Goal: Information Seeking & Learning: Learn about a topic

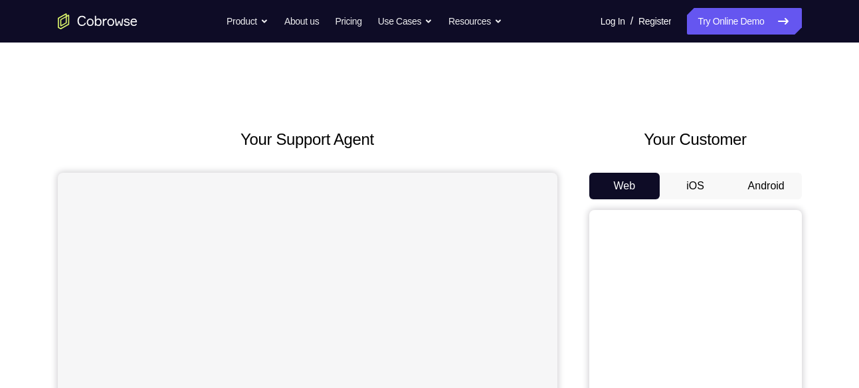
click at [757, 176] on button "Android" at bounding box center [766, 186] width 71 height 27
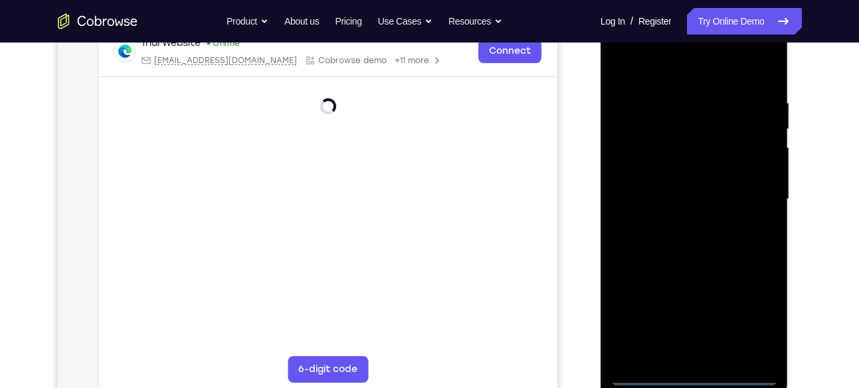
scroll to position [225, 0]
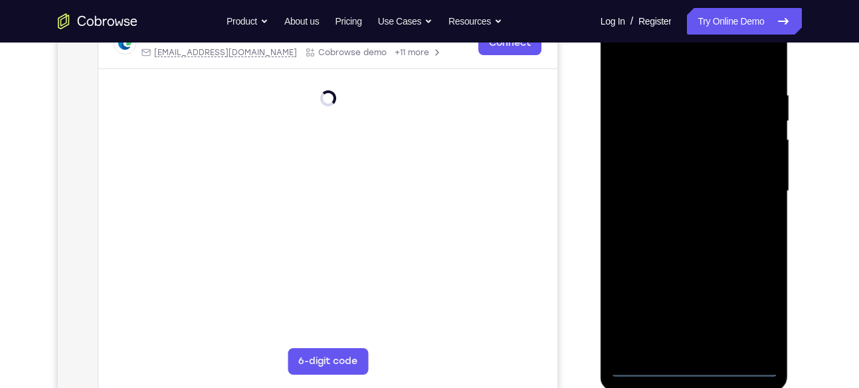
click at [706, 361] on div at bounding box center [694, 191] width 167 height 372
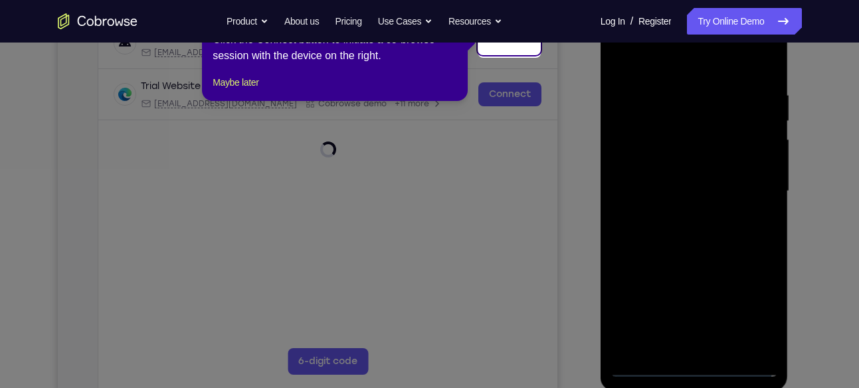
scroll to position [80, 0]
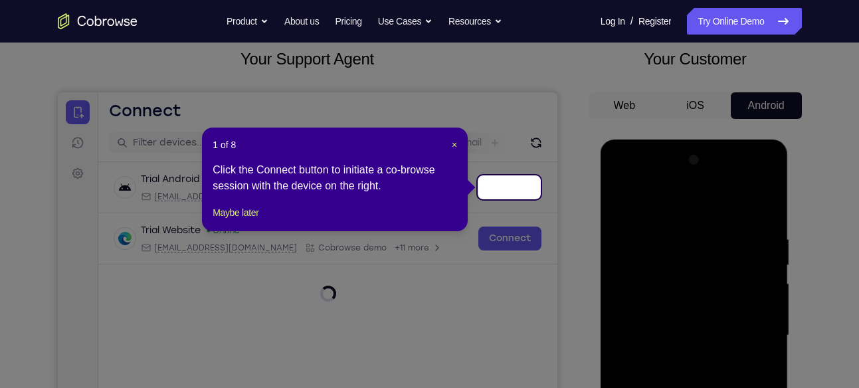
click at [458, 145] on div "1 of 8 × Click the Connect button to initiate a co-browse session with the devi…" at bounding box center [335, 180] width 266 height 104
click at [456, 145] on span "×" at bounding box center [454, 145] width 5 height 11
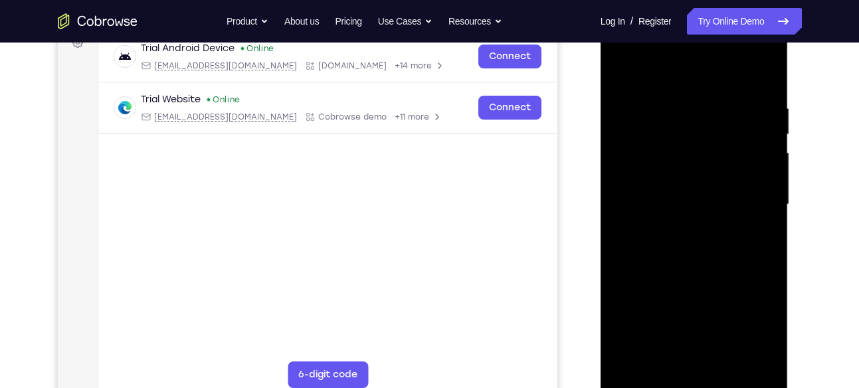
scroll to position [214, 0]
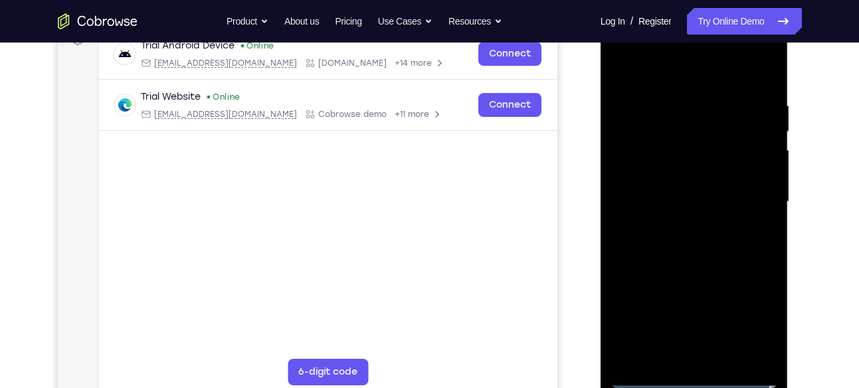
click at [682, 377] on div at bounding box center [694, 202] width 167 height 372
click at [756, 313] on div at bounding box center [694, 202] width 167 height 372
click at [670, 76] on div at bounding box center [694, 202] width 167 height 372
click at [746, 189] on div at bounding box center [694, 202] width 167 height 372
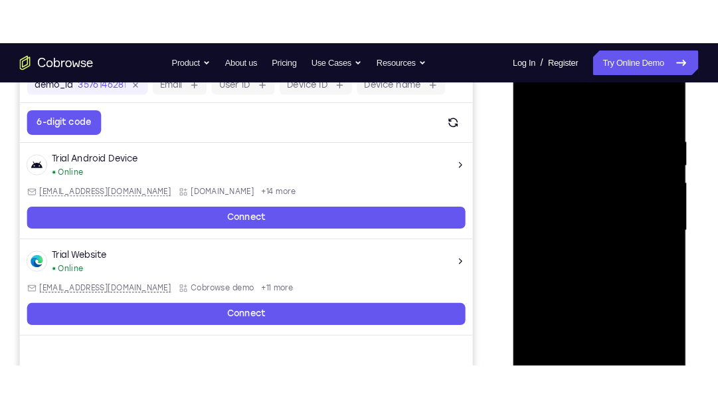
scroll to position [213, 0]
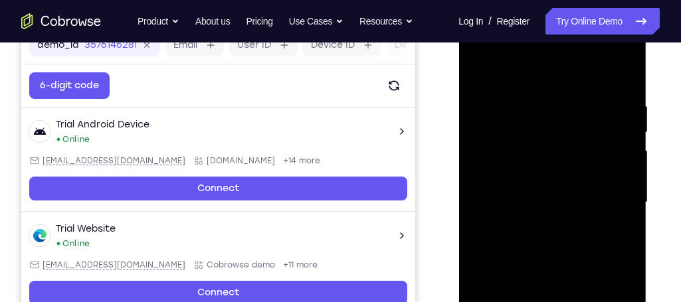
drag, startPoint x: 811, startPoint y: 7, endPoint x: 450, endPoint y: 101, distance: 372.8
click at [450, 101] on div at bounding box center [553, 201] width 213 height 409
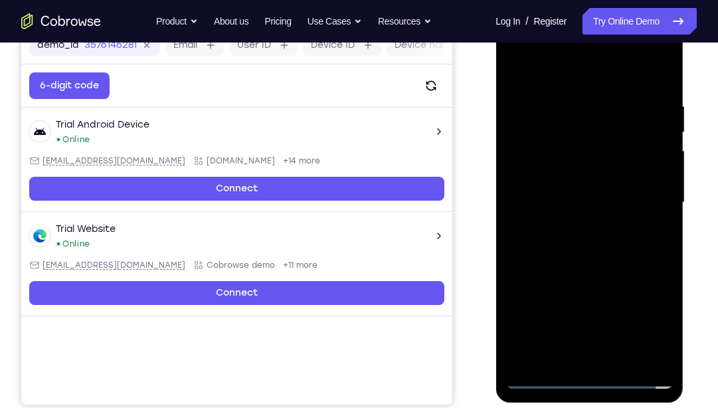
click at [571, 227] on div at bounding box center [589, 203] width 167 height 372
click at [575, 188] on div at bounding box center [589, 203] width 167 height 372
click at [563, 180] on div at bounding box center [589, 203] width 167 height 372
click at [655, 177] on div at bounding box center [589, 203] width 167 height 372
click at [621, 201] on div at bounding box center [589, 203] width 167 height 372
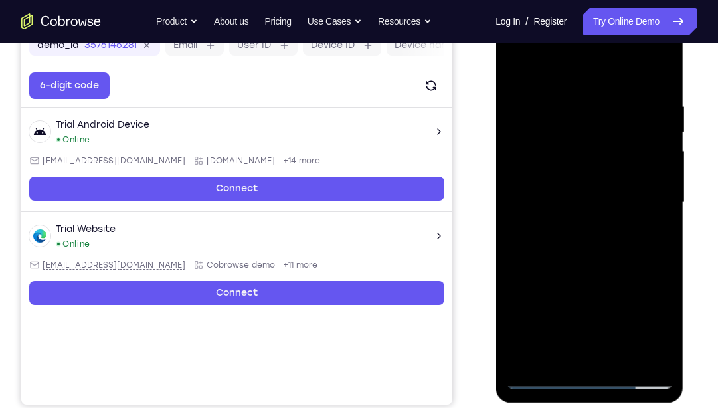
click at [600, 256] on div at bounding box center [589, 203] width 167 height 372
drag, startPoint x: 583, startPoint y: 70, endPoint x: 587, endPoint y: 0, distance: 70.6
click at [587, 7] on html "Online web based iOS Simulators and Android Emulators. Run iPhone, iPad, Mobile…" at bounding box center [590, 206] width 189 height 399
drag, startPoint x: 544, startPoint y: 74, endPoint x: 1027, endPoint y: 7, distance: 488.4
click at [532, 7] on html "Online web based iOS Simulators and Android Emulators. Run iPhone, iPad, Mobile…" at bounding box center [590, 206] width 189 height 399
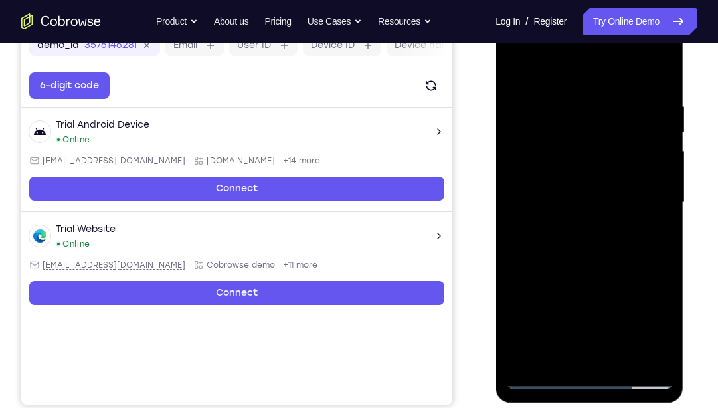
click at [625, 360] on div at bounding box center [589, 203] width 167 height 372
click at [595, 272] on div at bounding box center [589, 203] width 167 height 372
click at [544, 374] on div at bounding box center [589, 203] width 167 height 372
click at [519, 68] on div at bounding box center [589, 203] width 167 height 372
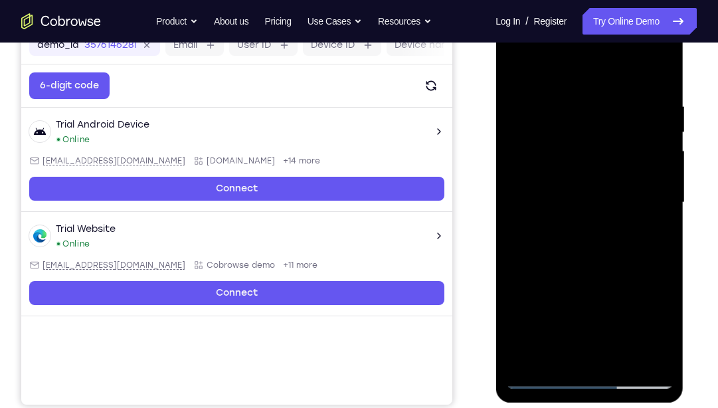
click at [579, 84] on div at bounding box center [589, 203] width 167 height 372
click at [657, 159] on div at bounding box center [589, 203] width 167 height 372
click at [658, 74] on div at bounding box center [589, 203] width 167 height 372
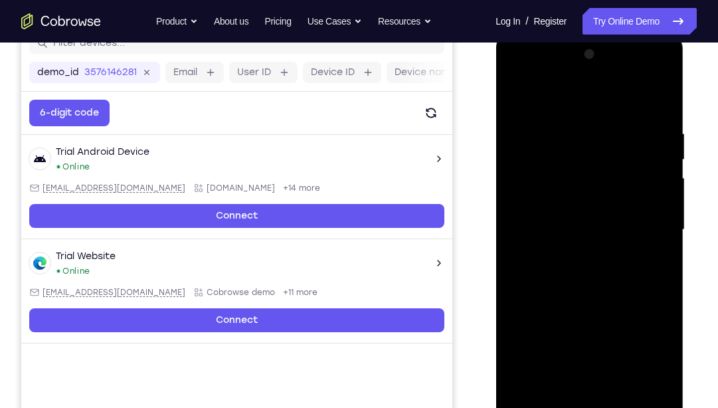
scroll to position [197, 0]
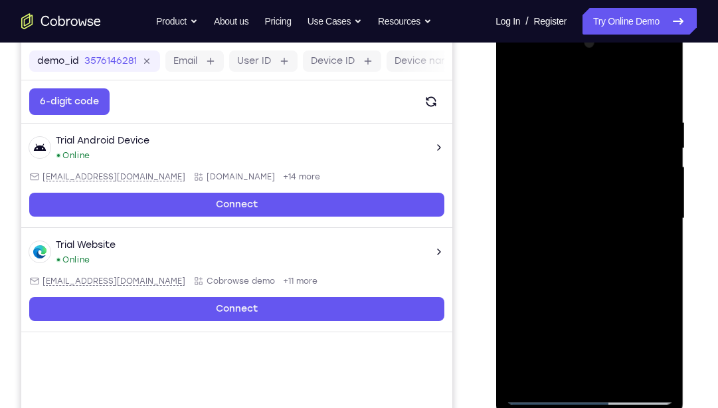
drag, startPoint x: 637, startPoint y: 107, endPoint x: 573, endPoint y: 95, distance: 64.2
click at [573, 95] on div at bounding box center [589, 219] width 167 height 372
drag, startPoint x: 656, startPoint y: 104, endPoint x: 561, endPoint y: 120, distance: 95.6
click at [561, 120] on div at bounding box center [589, 219] width 167 height 372
click at [666, 81] on div at bounding box center [589, 219] width 167 height 372
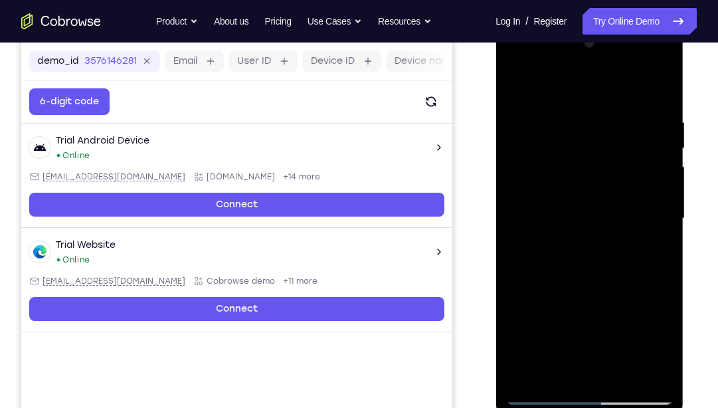
drag, startPoint x: 654, startPoint y: 138, endPoint x: 647, endPoint y: 220, distance: 82.7
click at [647, 220] on div at bounding box center [589, 219] width 167 height 372
click at [559, 373] on div at bounding box center [589, 219] width 167 height 372
click at [561, 86] on div at bounding box center [589, 219] width 167 height 372
click at [573, 107] on div at bounding box center [589, 219] width 167 height 372
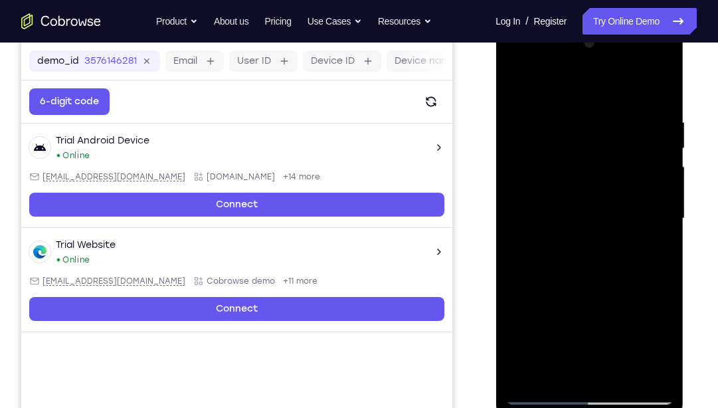
click at [527, 371] on div at bounding box center [589, 219] width 167 height 372
click at [562, 375] on div at bounding box center [589, 219] width 167 height 372
click at [597, 84] on div at bounding box center [589, 219] width 167 height 372
click at [662, 82] on div at bounding box center [589, 219] width 167 height 372
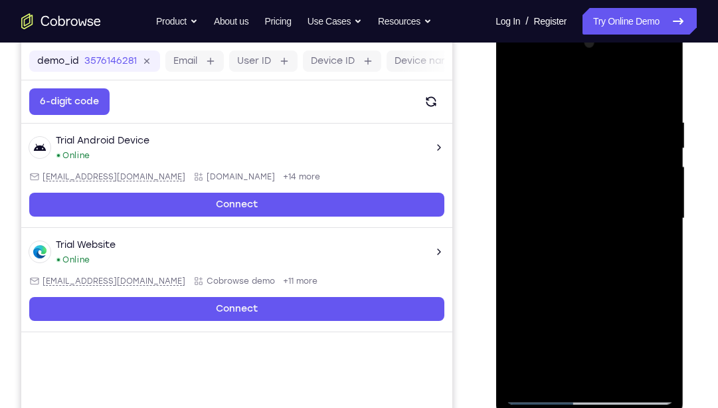
click at [652, 374] on div at bounding box center [589, 219] width 167 height 372
click at [520, 205] on div at bounding box center [589, 219] width 167 height 372
click at [668, 157] on div at bounding box center [589, 219] width 167 height 372
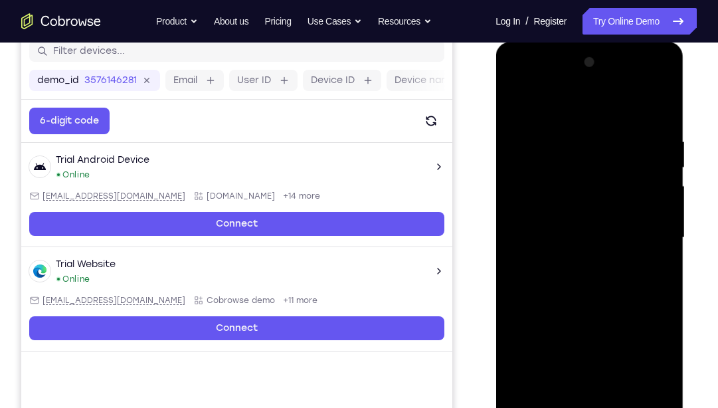
scroll to position [181, 0]
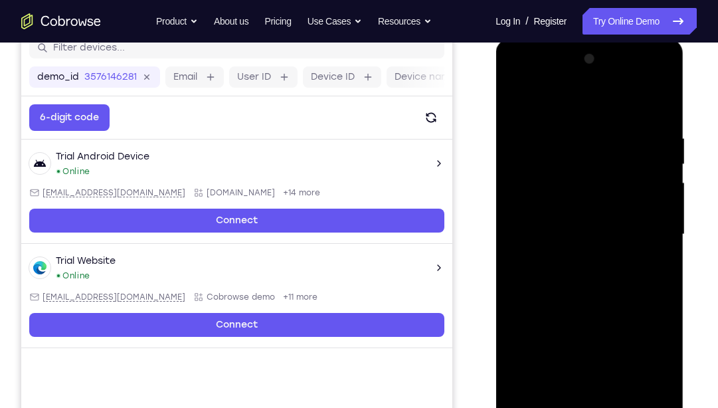
click at [667, 142] on div at bounding box center [589, 235] width 167 height 372
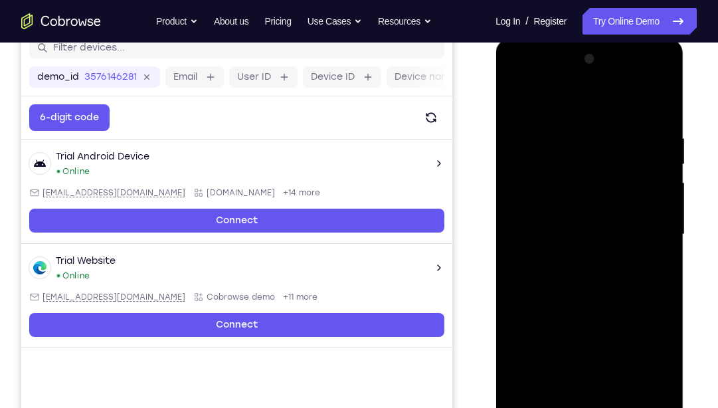
click at [667, 142] on div at bounding box center [589, 235] width 167 height 372
click at [662, 62] on div at bounding box center [589, 235] width 167 height 372
click at [549, 39] on div at bounding box center [590, 39] width 188 height 0
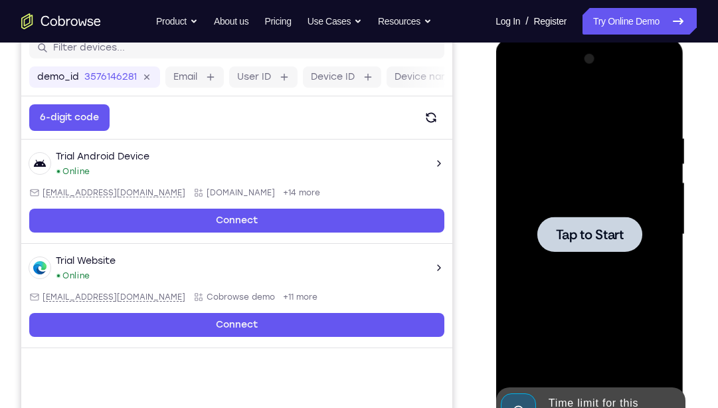
click at [589, 244] on div at bounding box center [589, 234] width 105 height 35
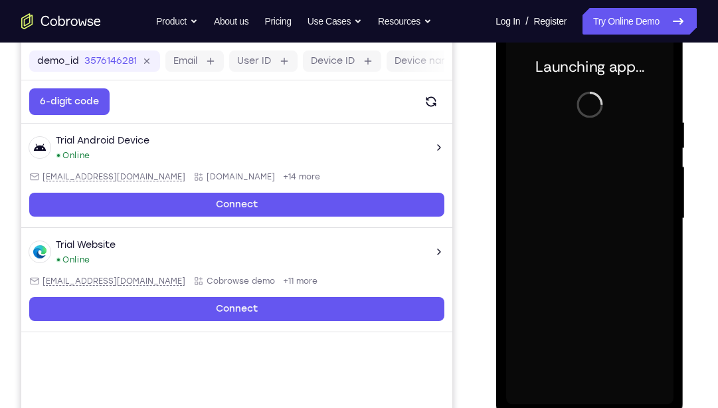
scroll to position [196, 0]
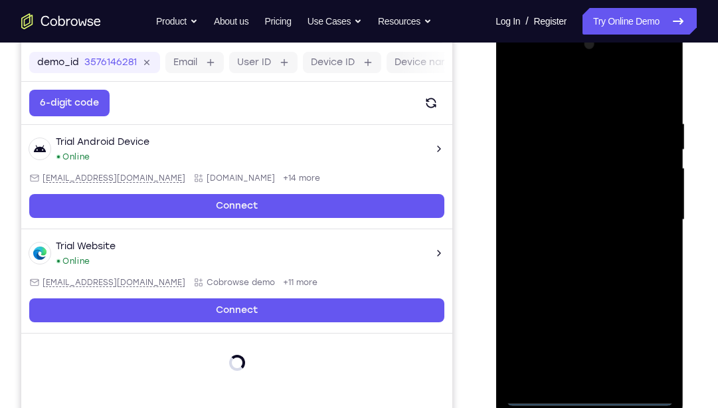
click at [642, 64] on div at bounding box center [589, 220] width 167 height 372
click at [517, 64] on div at bounding box center [589, 220] width 167 height 372
click at [649, 211] on div at bounding box center [589, 220] width 167 height 372
click at [573, 241] on div at bounding box center [589, 220] width 167 height 372
click at [599, 196] on div at bounding box center [589, 220] width 167 height 372
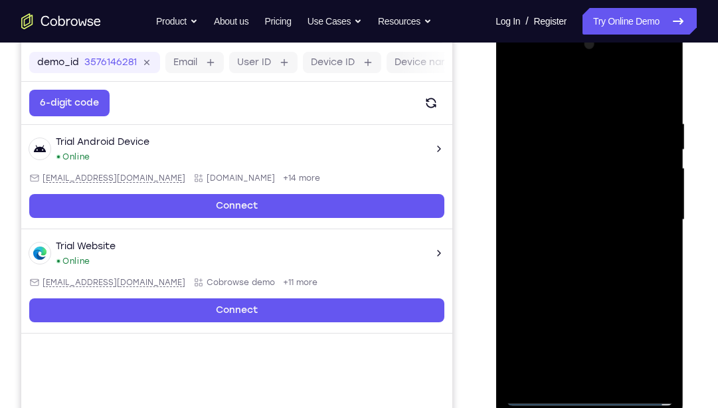
click at [573, 191] on div at bounding box center [589, 220] width 167 height 372
click at [660, 194] on div at bounding box center [589, 220] width 167 height 372
click at [611, 216] on div at bounding box center [589, 220] width 167 height 372
click at [610, 263] on div at bounding box center [589, 220] width 167 height 372
click at [605, 256] on div at bounding box center [589, 220] width 167 height 372
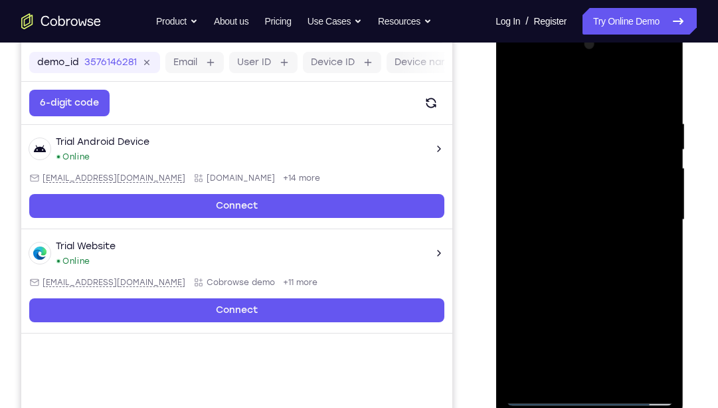
click at [605, 256] on div at bounding box center [589, 220] width 167 height 372
click at [603, 261] on div at bounding box center [589, 220] width 167 height 372
click at [590, 280] on div at bounding box center [589, 220] width 167 height 372
click at [655, 373] on div at bounding box center [589, 220] width 167 height 372
click at [518, 199] on div at bounding box center [589, 220] width 167 height 372
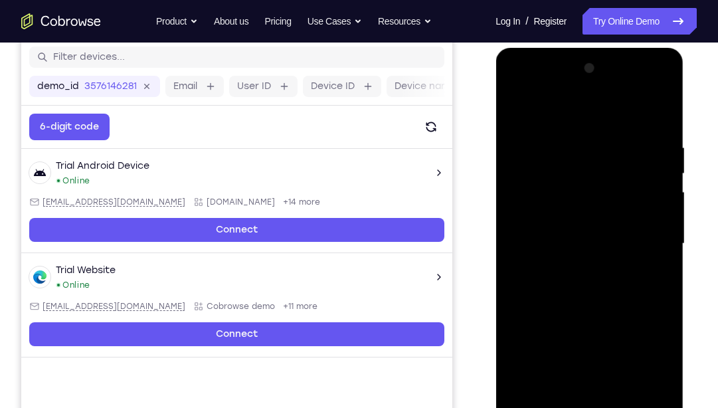
scroll to position [174, 0]
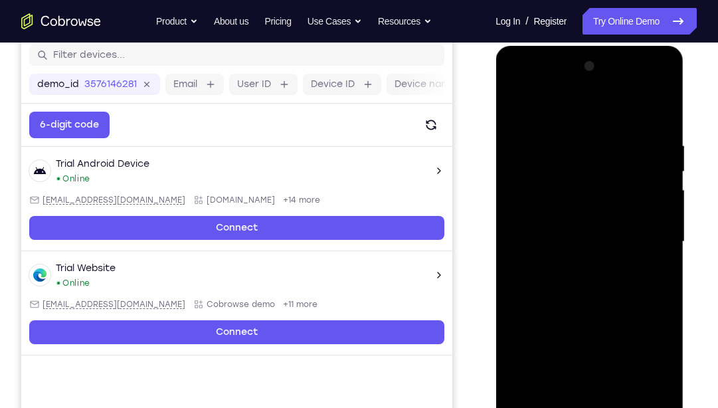
click at [658, 174] on div at bounding box center [589, 242] width 167 height 372
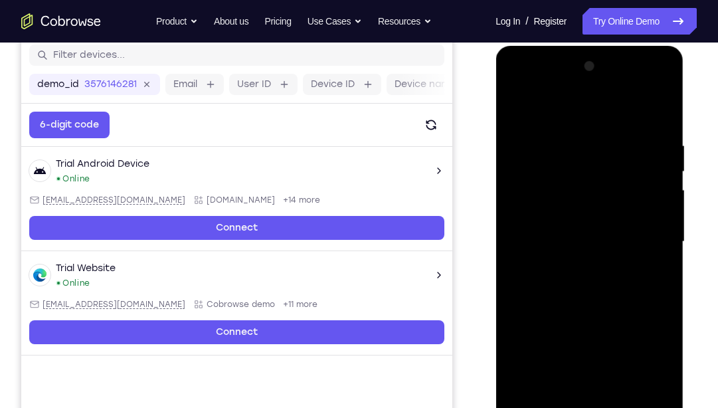
click at [658, 174] on div at bounding box center [589, 242] width 167 height 372
click at [668, 260] on div at bounding box center [589, 242] width 167 height 372
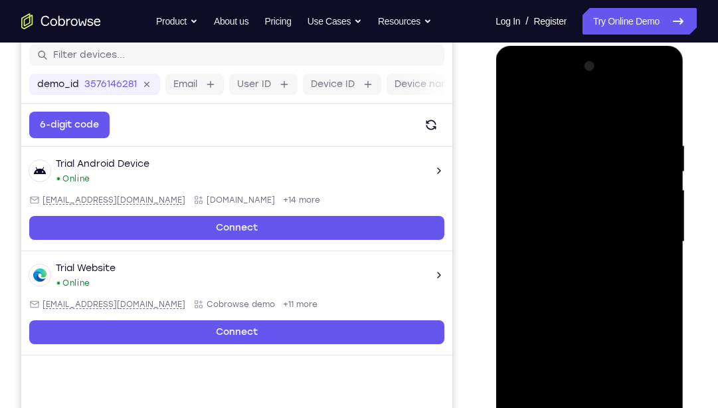
click at [670, 230] on div at bounding box center [589, 242] width 167 height 372
drag, startPoint x: 670, startPoint y: 230, endPoint x: 544, endPoint y: 209, distance: 127.9
click at [544, 209] on div at bounding box center [589, 242] width 167 height 372
click at [668, 171] on div at bounding box center [589, 242] width 167 height 372
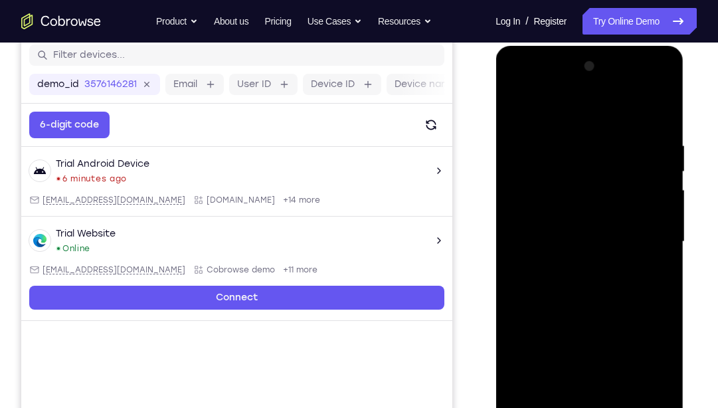
click at [668, 171] on div at bounding box center [589, 242] width 167 height 372
click at [514, 197] on div at bounding box center [589, 242] width 167 height 372
click at [666, 184] on div at bounding box center [589, 242] width 167 height 372
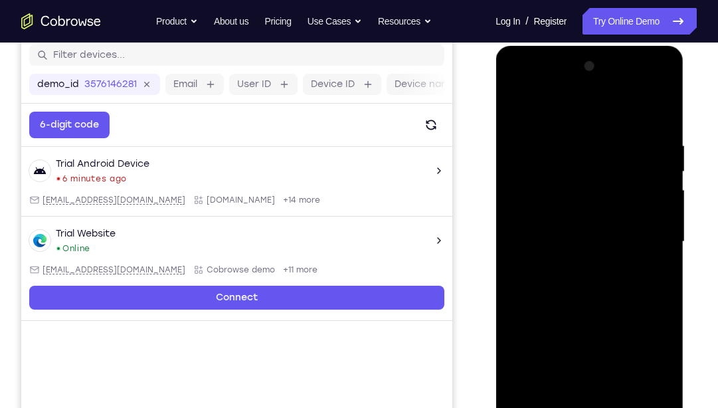
click at [666, 184] on div at bounding box center [589, 242] width 167 height 372
click at [521, 190] on div at bounding box center [589, 242] width 167 height 372
click at [663, 185] on div at bounding box center [589, 242] width 167 height 372
click at [662, 67] on div at bounding box center [589, 242] width 167 height 372
click at [577, 225] on div at bounding box center [589, 242] width 167 height 372
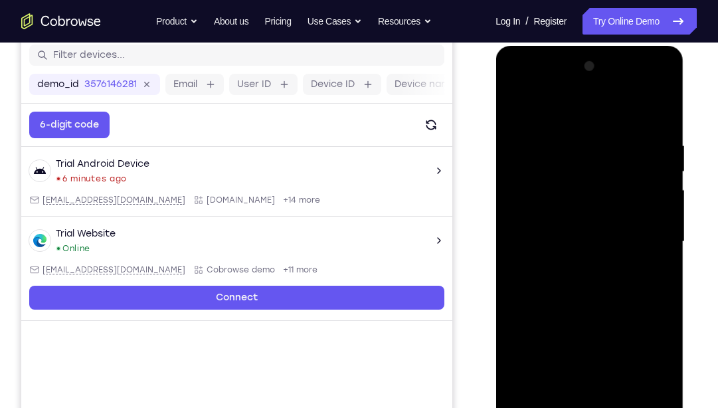
click at [662, 157] on div at bounding box center [589, 242] width 167 height 372
click at [663, 157] on div at bounding box center [589, 242] width 167 height 372
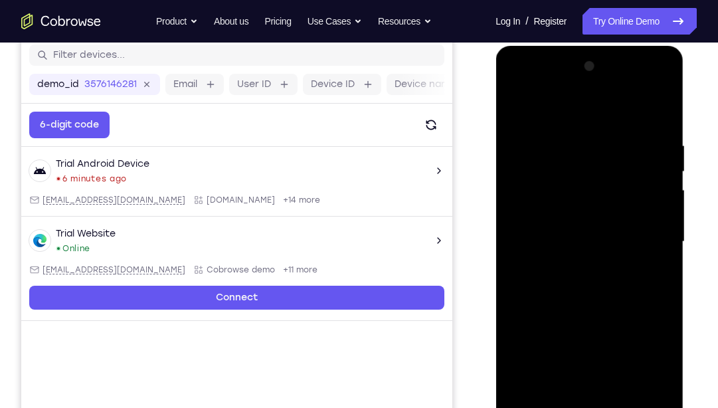
click at [663, 157] on div at bounding box center [589, 242] width 167 height 372
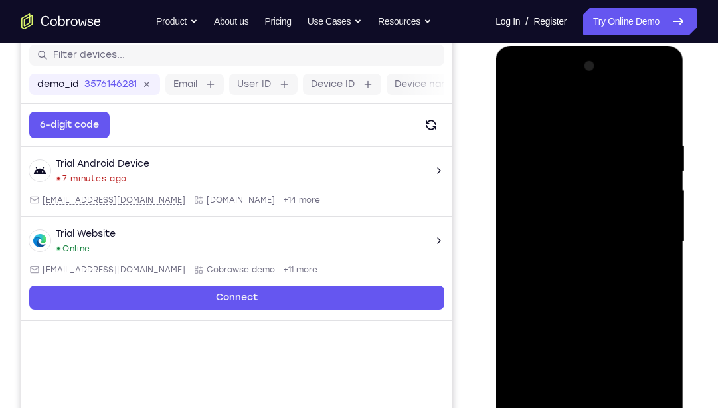
click at [663, 157] on div at bounding box center [589, 242] width 167 height 372
click at [660, 69] on div at bounding box center [589, 242] width 167 height 372
click at [525, 387] on div at bounding box center [589, 242] width 167 height 372
click at [575, 145] on div at bounding box center [589, 242] width 167 height 372
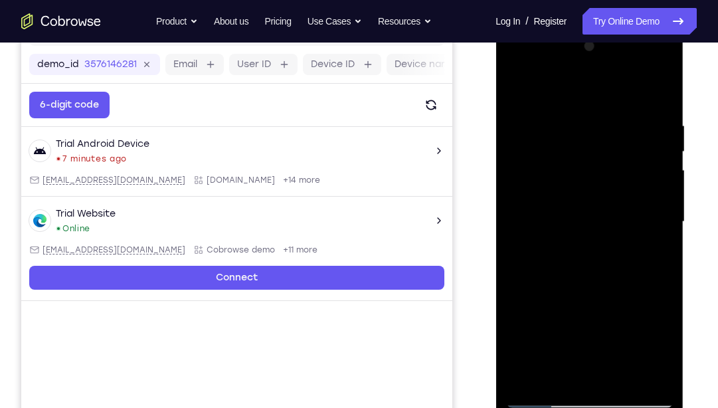
scroll to position [191, 0]
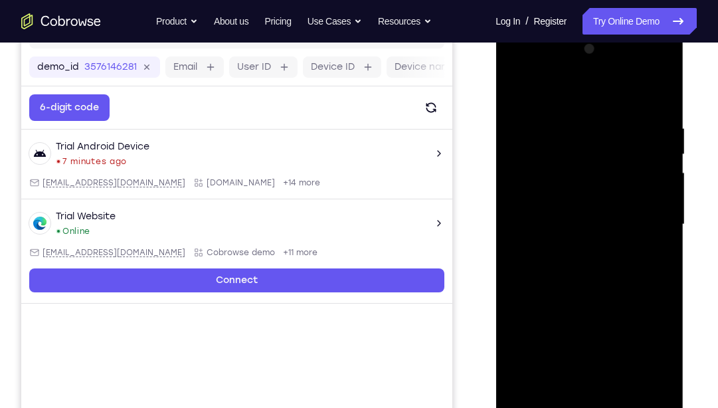
click at [652, 162] on div at bounding box center [589, 225] width 167 height 372
click at [650, 174] on div at bounding box center [589, 225] width 167 height 372
click at [661, 174] on div at bounding box center [589, 225] width 167 height 372
click at [514, 206] on div at bounding box center [589, 225] width 167 height 372
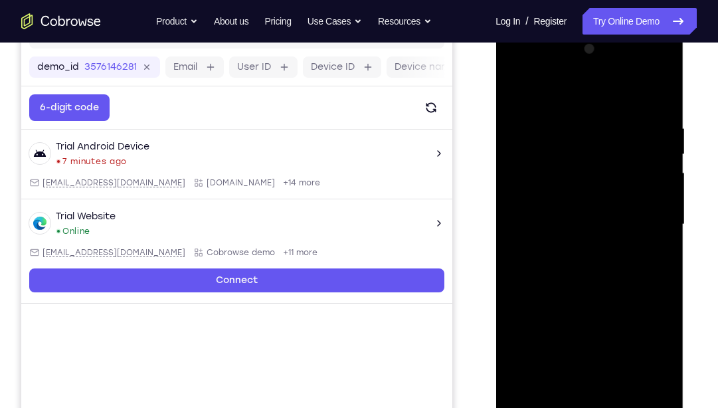
click at [658, 189] on div at bounding box center [589, 225] width 167 height 372
click at [518, 223] on div at bounding box center [589, 225] width 167 height 372
click at [645, 372] on div at bounding box center [589, 225] width 167 height 372
click at [652, 241] on div at bounding box center [589, 225] width 167 height 372
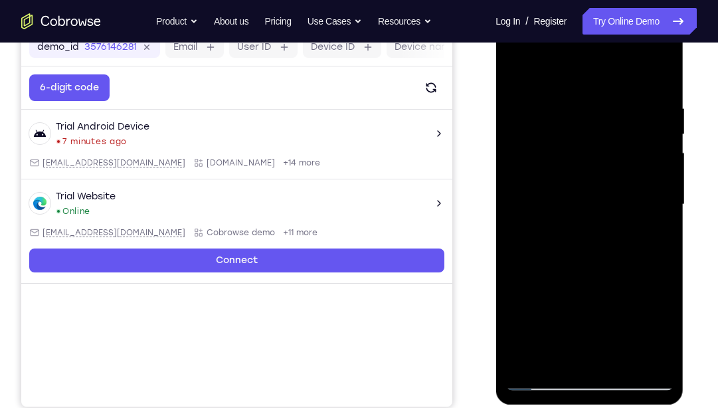
scroll to position [202, 0]
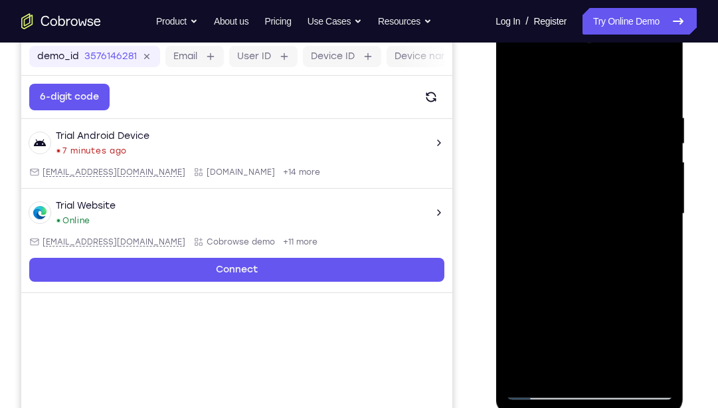
click at [658, 156] on div at bounding box center [589, 214] width 167 height 372
click at [647, 188] on div at bounding box center [589, 214] width 167 height 372
click at [658, 189] on div at bounding box center [589, 214] width 167 height 372
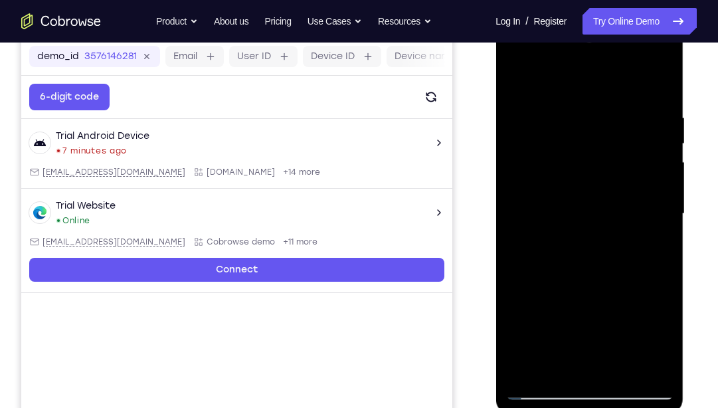
click at [658, 189] on div at bounding box center [589, 214] width 167 height 372
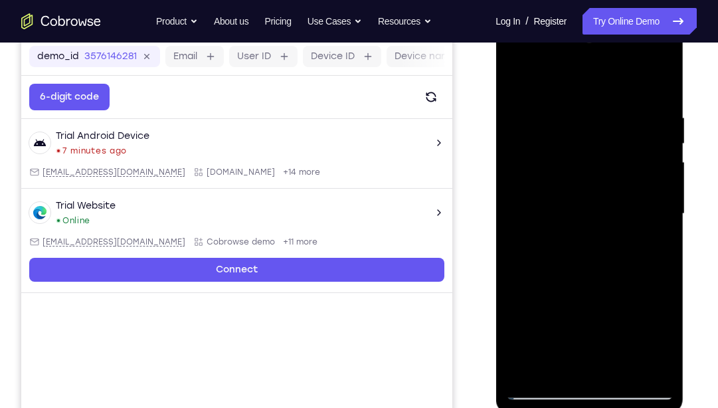
drag, startPoint x: 658, startPoint y: 187, endPoint x: 583, endPoint y: 206, distance: 78.2
click at [583, 206] on div at bounding box center [589, 214] width 167 height 372
click at [658, 177] on div at bounding box center [589, 214] width 167 height 372
click at [643, 361] on div at bounding box center [589, 214] width 167 height 372
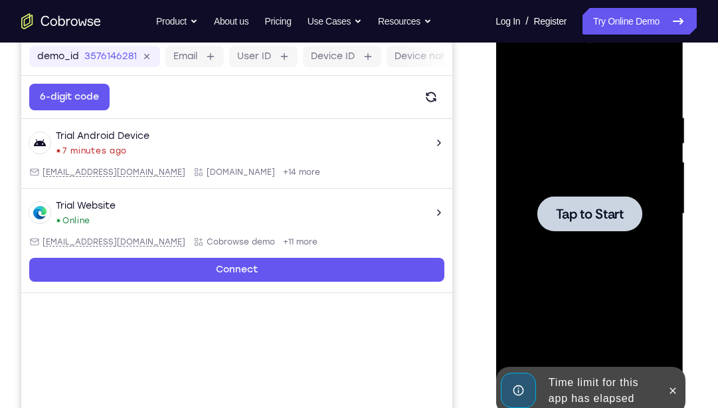
click at [611, 209] on span "Tap to Start" at bounding box center [589, 213] width 68 height 13
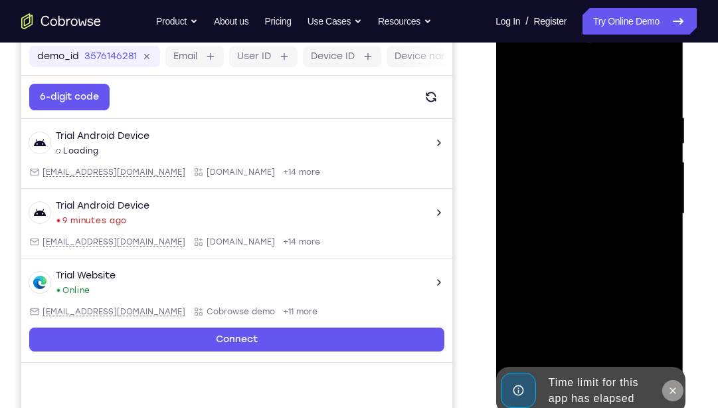
click at [671, 384] on button at bounding box center [672, 390] width 21 height 21
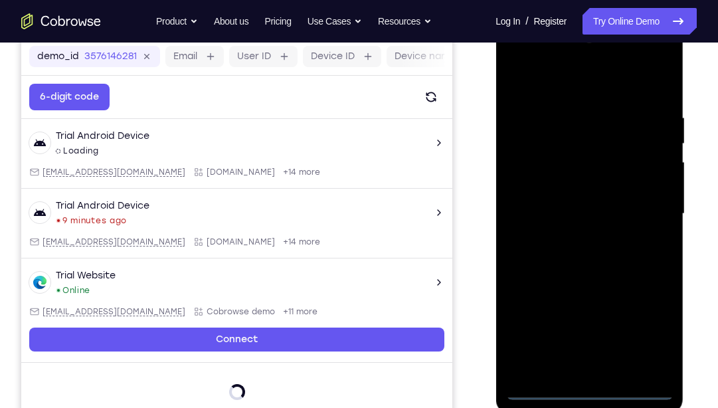
click at [585, 387] on div at bounding box center [589, 214] width 167 height 372
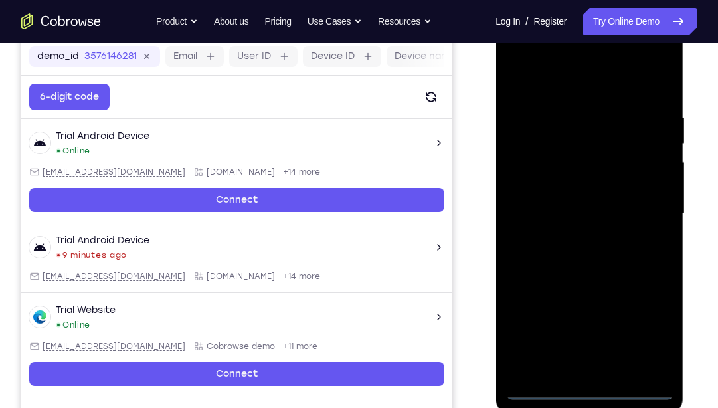
click at [650, 334] on div at bounding box center [589, 214] width 167 height 372
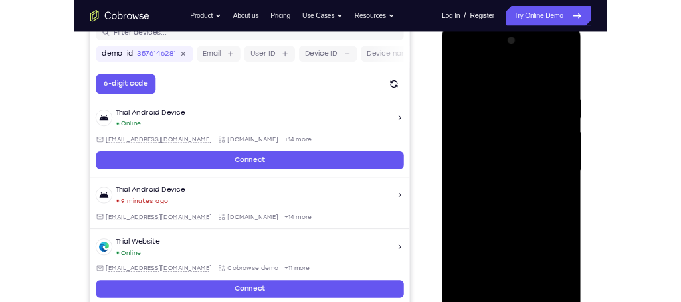
scroll to position [188, 0]
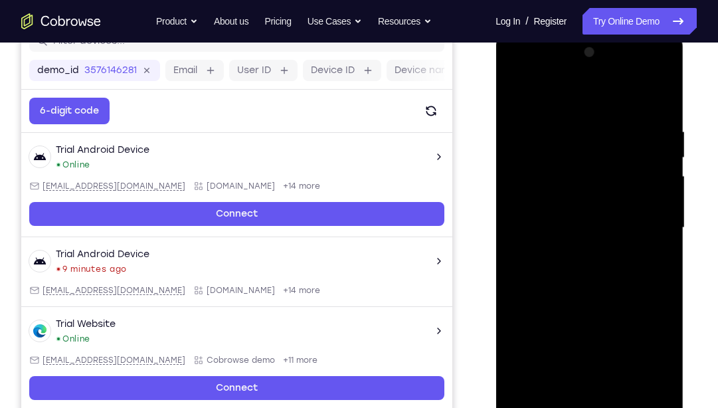
click at [584, 93] on div at bounding box center [589, 228] width 167 height 372
click at [641, 217] on div at bounding box center [589, 228] width 167 height 372
click at [576, 249] on div at bounding box center [589, 228] width 167 height 372
click at [561, 219] on div at bounding box center [589, 228] width 167 height 372
click at [555, 203] on div at bounding box center [589, 228] width 167 height 372
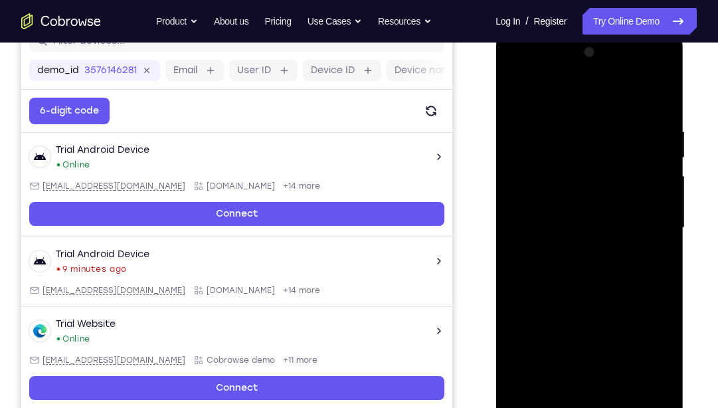
click at [658, 201] on div at bounding box center [589, 228] width 167 height 372
click at [607, 227] on div at bounding box center [589, 228] width 167 height 372
click at [597, 270] on div at bounding box center [589, 228] width 167 height 372
click at [597, 267] on div at bounding box center [589, 228] width 167 height 372
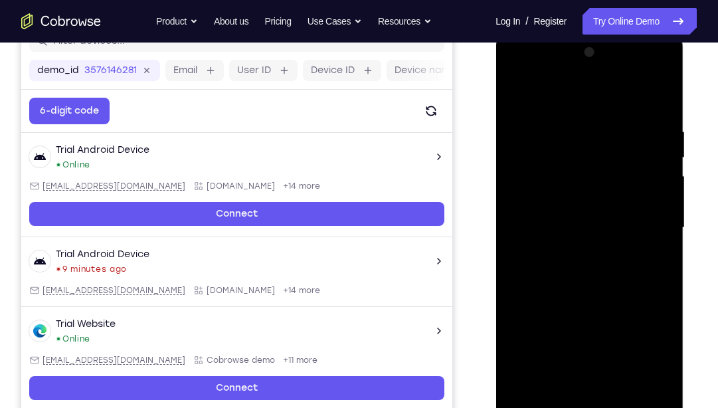
click at [597, 267] on div at bounding box center [589, 228] width 167 height 372
click at [599, 268] on div at bounding box center [589, 228] width 167 height 372
click at [584, 283] on div at bounding box center [589, 228] width 167 height 372
click at [566, 134] on div at bounding box center [589, 228] width 167 height 372
click at [659, 221] on div at bounding box center [589, 228] width 167 height 372
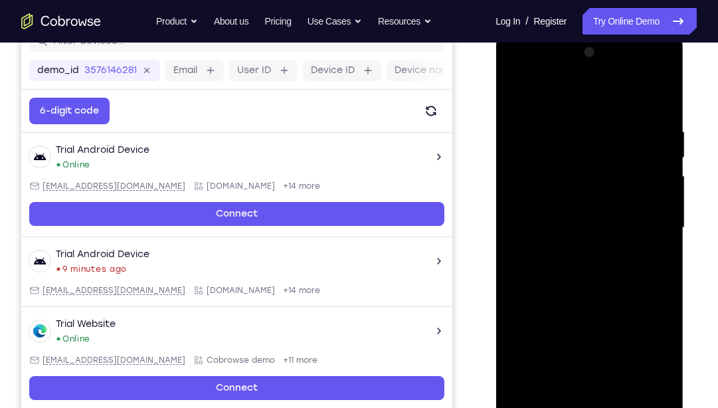
click at [659, 221] on div at bounding box center [589, 228] width 167 height 372
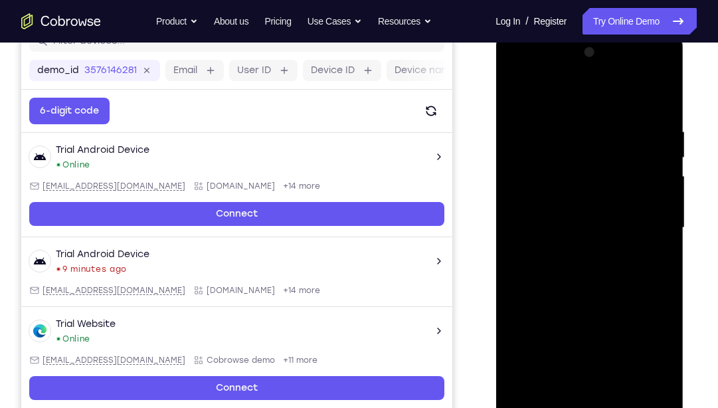
drag, startPoint x: 659, startPoint y: 221, endPoint x: 616, endPoint y: 229, distance: 43.9
click at [616, 229] on div at bounding box center [589, 228] width 167 height 372
drag, startPoint x: 652, startPoint y: 212, endPoint x: 570, endPoint y: 243, distance: 87.9
click at [570, 243] on div at bounding box center [589, 228] width 167 height 372
drag, startPoint x: 525, startPoint y: 227, endPoint x: 634, endPoint y: 225, distance: 109.0
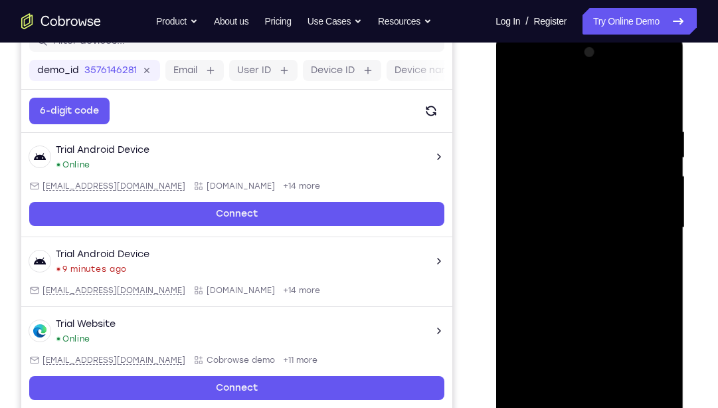
click at [634, 225] on div at bounding box center [589, 228] width 167 height 372
click at [656, 98] on div at bounding box center [589, 228] width 167 height 372
click at [519, 384] on div at bounding box center [589, 228] width 167 height 372
drag, startPoint x: 581, startPoint y: 203, endPoint x: 620, endPoint y: 338, distance: 141.1
click at [620, 338] on div at bounding box center [589, 228] width 167 height 372
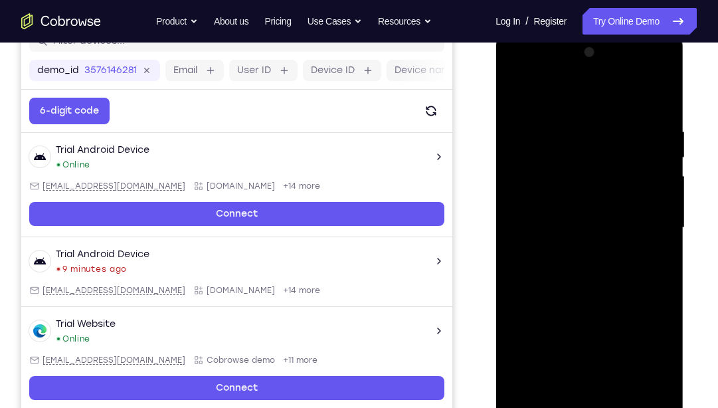
drag, startPoint x: 625, startPoint y: 262, endPoint x: 621, endPoint y: 224, distance: 38.8
click at [621, 224] on div at bounding box center [589, 228] width 167 height 372
drag, startPoint x: 621, startPoint y: 224, endPoint x: 628, endPoint y: 160, distance: 64.2
click at [628, 160] on div at bounding box center [589, 228] width 167 height 372
click at [660, 176] on div at bounding box center [589, 228] width 167 height 372
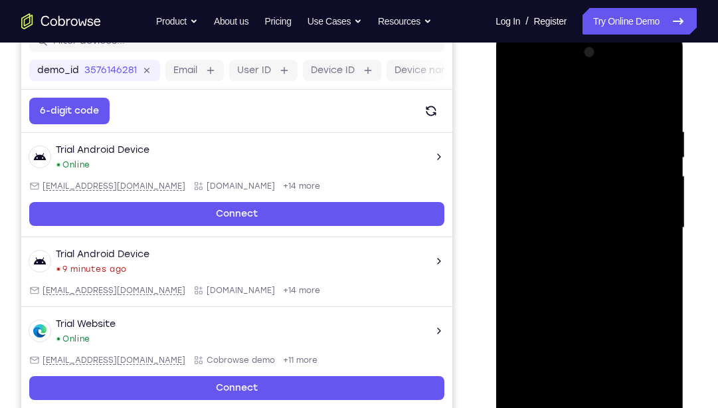
click at [660, 176] on div at bounding box center [589, 228] width 167 height 372
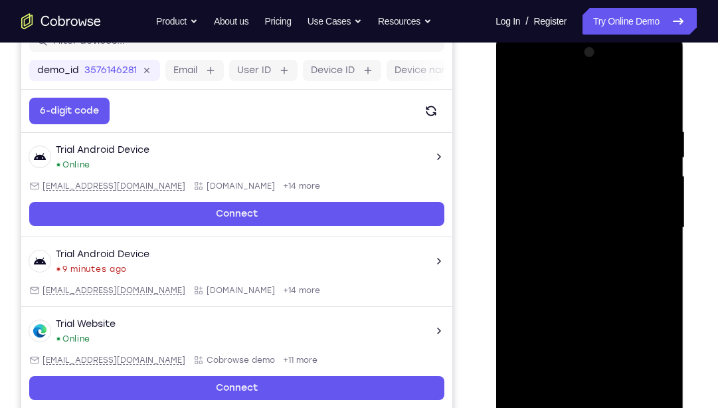
click at [660, 176] on div at bounding box center [589, 228] width 167 height 372
click at [528, 387] on div at bounding box center [589, 228] width 167 height 372
drag, startPoint x: 598, startPoint y: 181, endPoint x: 602, endPoint y: 259, distance: 77.8
click at [602, 259] on div at bounding box center [589, 228] width 167 height 372
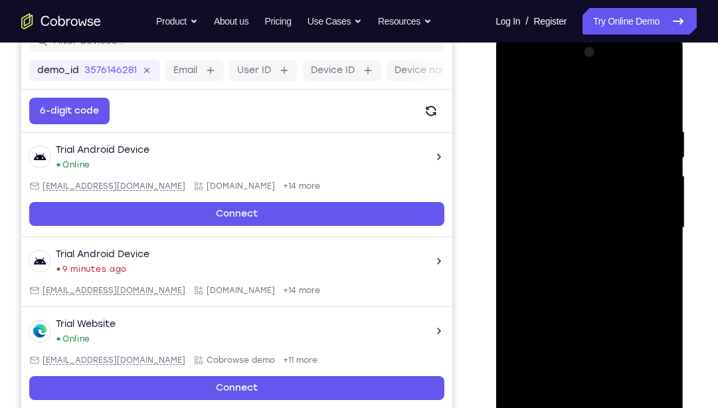
drag, startPoint x: 605, startPoint y: 165, endPoint x: 597, endPoint y: 287, distance: 121.8
click at [597, 287] on div at bounding box center [589, 228] width 167 height 372
click at [573, 120] on div at bounding box center [589, 228] width 167 height 372
click at [657, 98] on div at bounding box center [589, 228] width 167 height 372
click at [615, 138] on div at bounding box center [589, 228] width 167 height 372
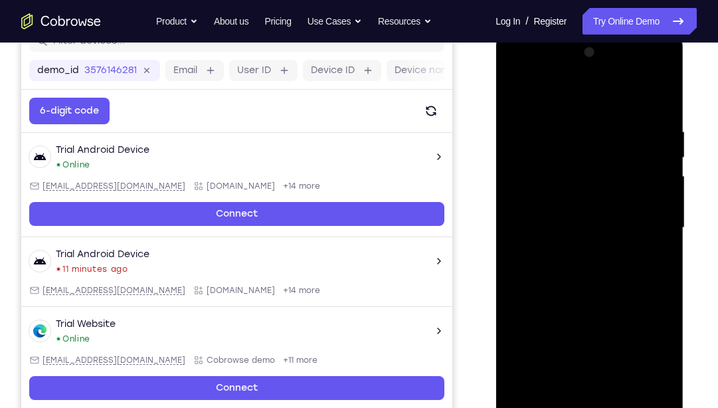
click at [662, 153] on div at bounding box center [589, 228] width 167 height 372
click at [658, 100] on div at bounding box center [589, 228] width 167 height 372
click at [655, 380] on div at bounding box center [589, 228] width 167 height 372
click at [637, 319] on div at bounding box center [589, 228] width 167 height 372
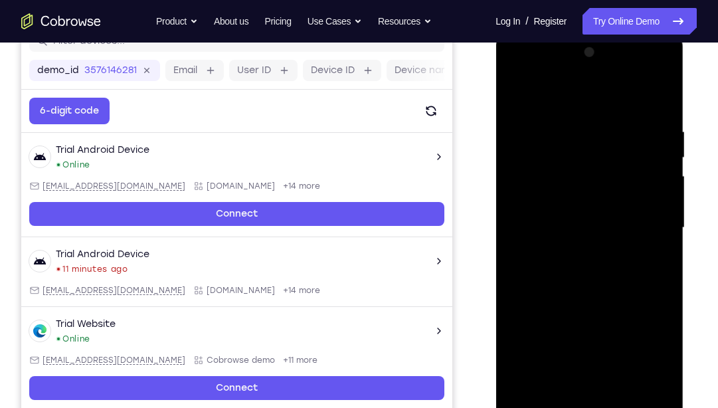
click at [664, 209] on div at bounding box center [589, 228] width 167 height 372
click at [514, 91] on div at bounding box center [589, 228] width 167 height 372
click at [579, 304] on div at bounding box center [589, 228] width 167 height 372
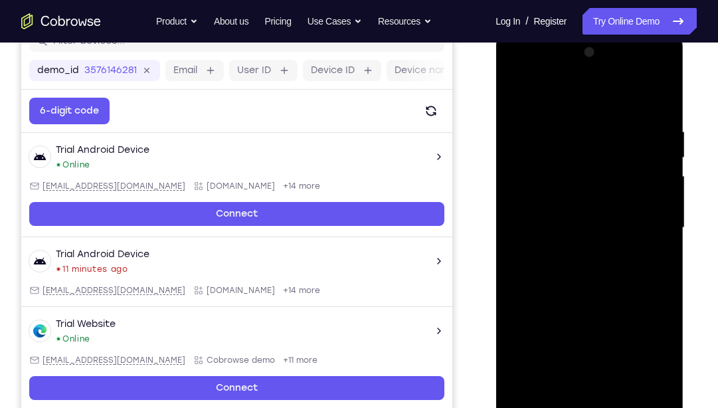
drag, startPoint x: 601, startPoint y: 227, endPoint x: 613, endPoint y: 193, distance: 35.5
click at [613, 193] on div at bounding box center [589, 228] width 167 height 372
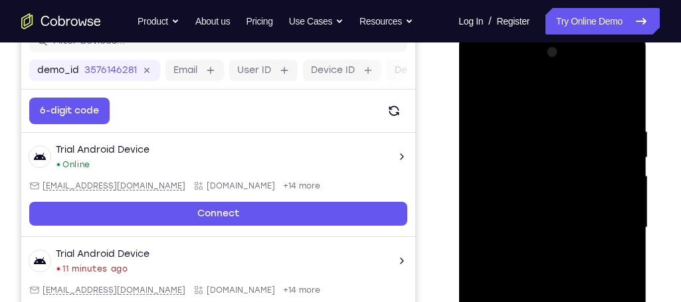
click at [628, 182] on div at bounding box center [551, 228] width 167 height 372
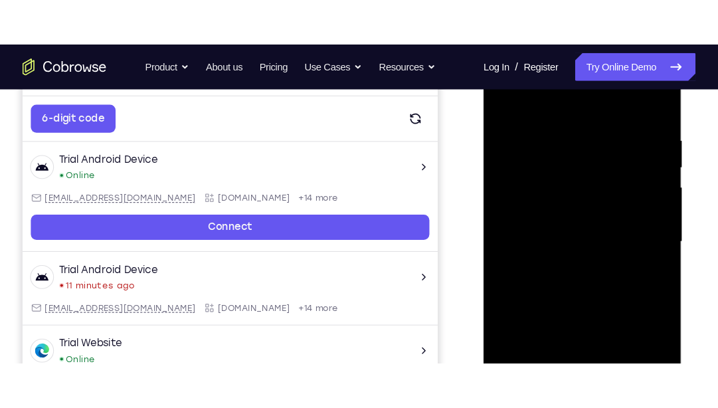
scroll to position [226, 0]
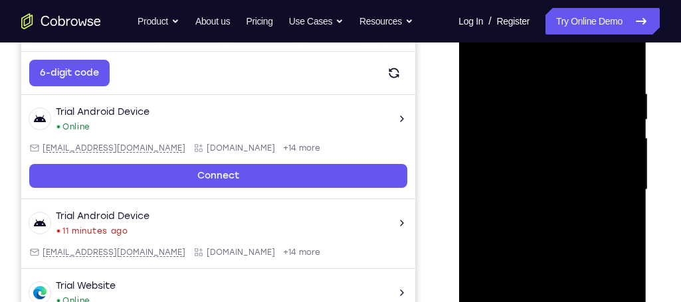
click at [627, 141] on div at bounding box center [551, 190] width 167 height 372
click at [625, 145] on div at bounding box center [551, 190] width 167 height 372
click at [480, 150] on div at bounding box center [551, 190] width 167 height 372
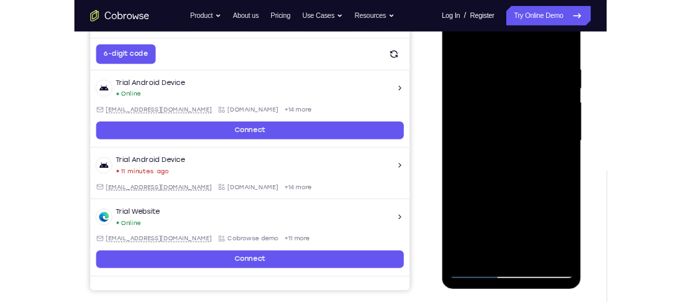
scroll to position [167, 0]
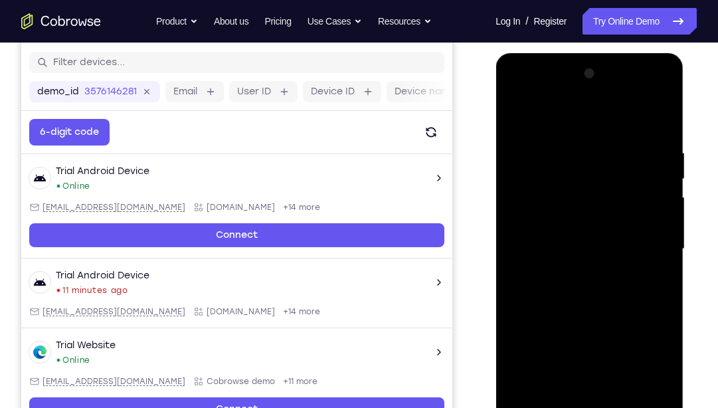
click at [518, 106] on div at bounding box center [589, 249] width 167 height 372
click at [519, 112] on div at bounding box center [589, 249] width 167 height 372
click at [525, 302] on div at bounding box center [589, 249] width 167 height 372
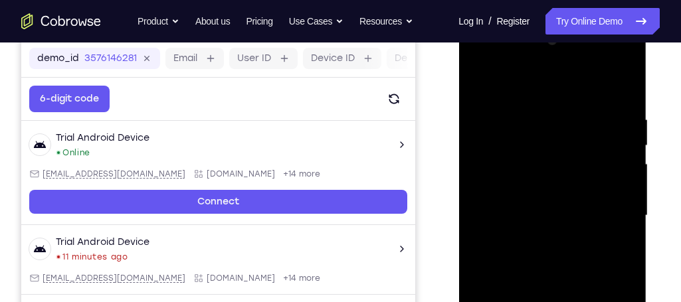
scroll to position [203, 0]
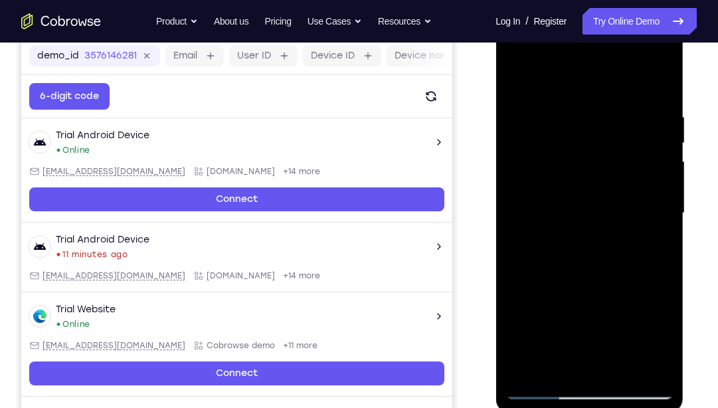
click at [519, 74] on div at bounding box center [589, 213] width 167 height 372
click at [517, 76] on div at bounding box center [589, 213] width 167 height 372
click at [589, 258] on div at bounding box center [589, 213] width 167 height 372
click at [517, 77] on div at bounding box center [589, 213] width 167 height 372
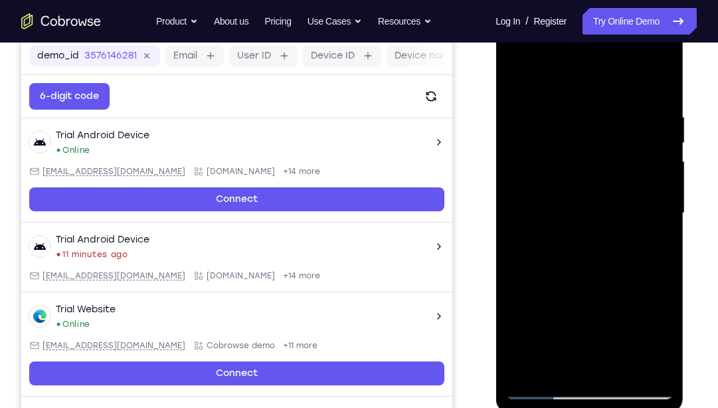
click at [658, 282] on div at bounding box center [589, 213] width 167 height 372
click at [526, 370] on div at bounding box center [589, 213] width 167 height 372
drag, startPoint x: 576, startPoint y: 217, endPoint x: 565, endPoint y: 312, distance: 95.7
click at [565, 312] on div at bounding box center [589, 213] width 167 height 372
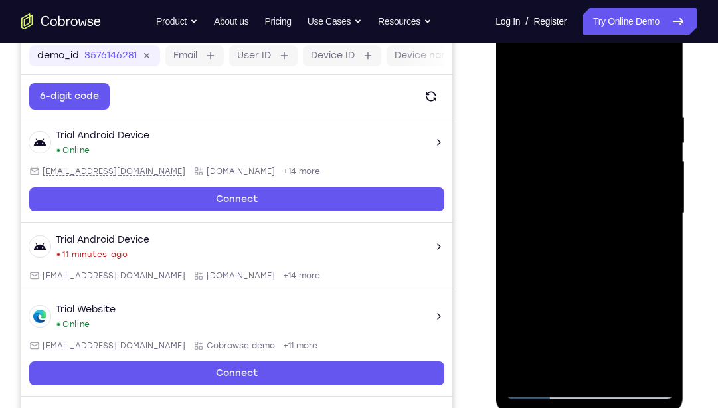
drag, startPoint x: 604, startPoint y: 139, endPoint x: 599, endPoint y: 213, distance: 74.6
click at [599, 213] on div at bounding box center [589, 213] width 167 height 372
click at [571, 104] on div at bounding box center [589, 213] width 167 height 372
click at [658, 169] on div at bounding box center [589, 213] width 167 height 372
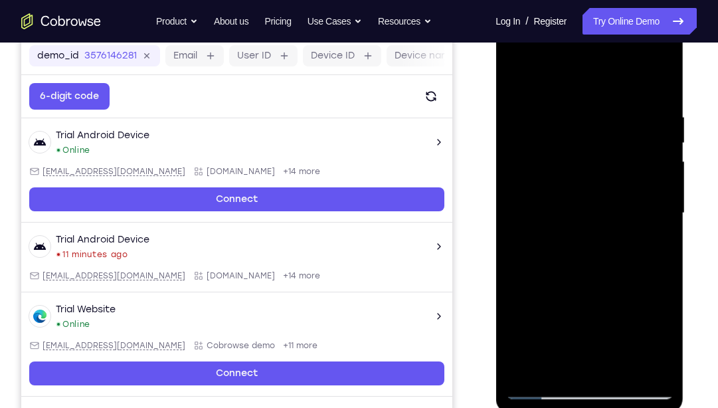
click at [658, 169] on div at bounding box center [589, 213] width 167 height 372
click at [667, 168] on div at bounding box center [589, 213] width 167 height 372
click at [524, 192] on div at bounding box center [589, 213] width 167 height 372
click at [664, 173] on div at bounding box center [589, 213] width 167 height 372
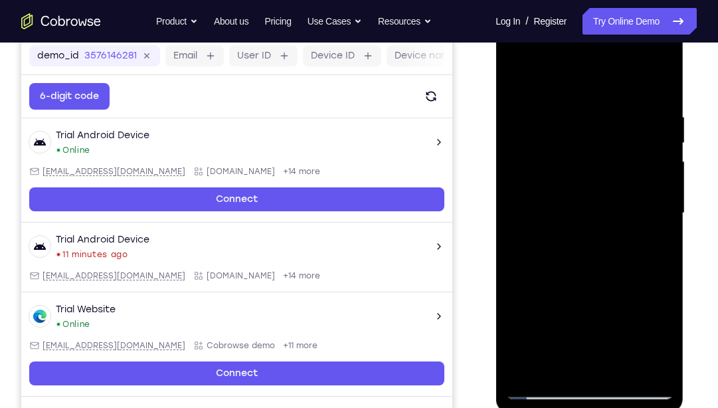
click at [524, 208] on div at bounding box center [589, 213] width 167 height 372
click at [658, 166] on div at bounding box center [589, 213] width 167 height 372
click at [625, 196] on div at bounding box center [589, 213] width 167 height 372
drag, startPoint x: 658, startPoint y: 207, endPoint x: 591, endPoint y: 205, distance: 67.1
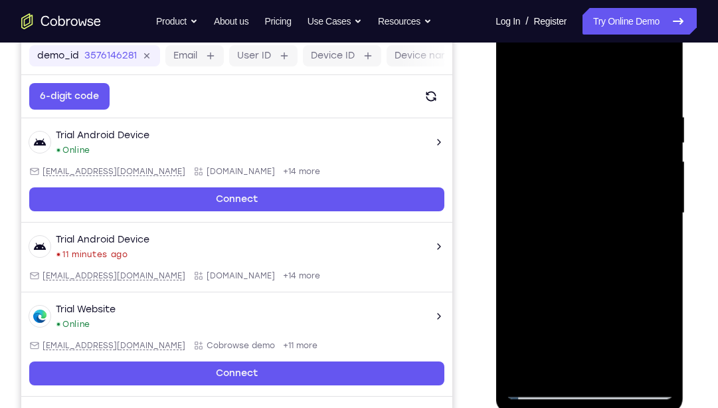
click at [591, 205] on div at bounding box center [589, 213] width 167 height 372
drag, startPoint x: 652, startPoint y: 219, endPoint x: 537, endPoint y: 247, distance: 118.3
click at [537, 247] on div at bounding box center [589, 213] width 167 height 372
click at [656, 80] on div at bounding box center [589, 213] width 167 height 372
